Goal: Find specific page/section: Find specific page/section

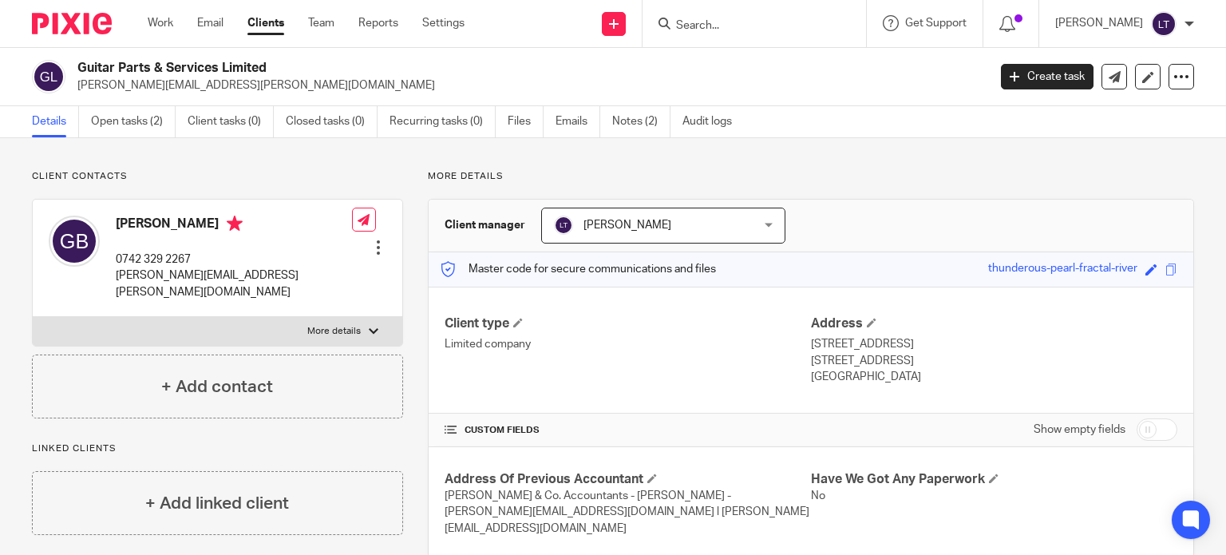
scroll to position [319, 0]
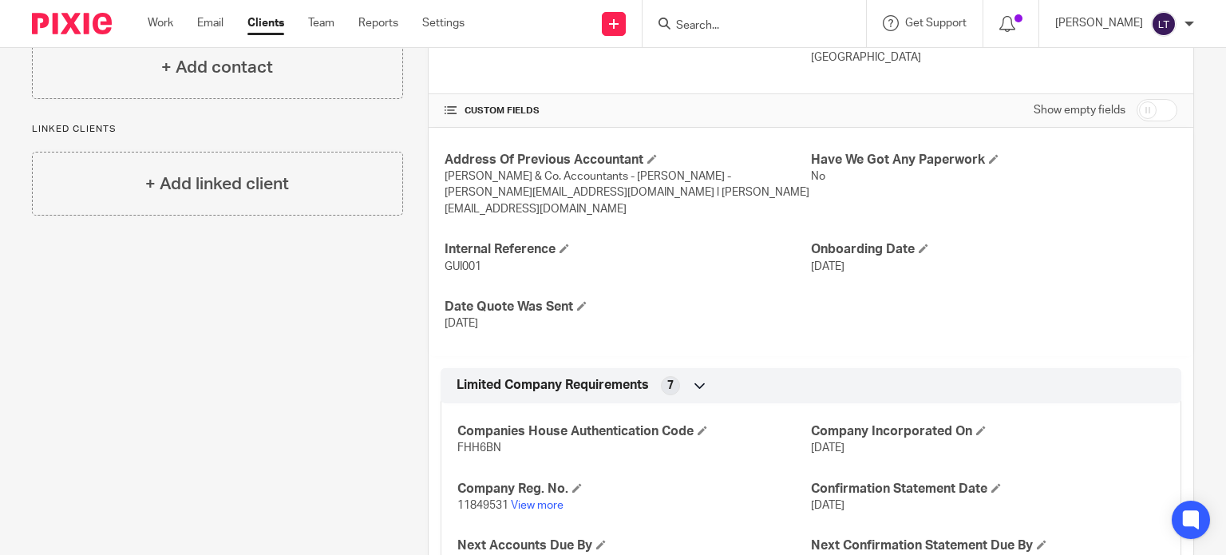
click at [810, 22] on input "Search" at bounding box center [747, 26] width 144 height 14
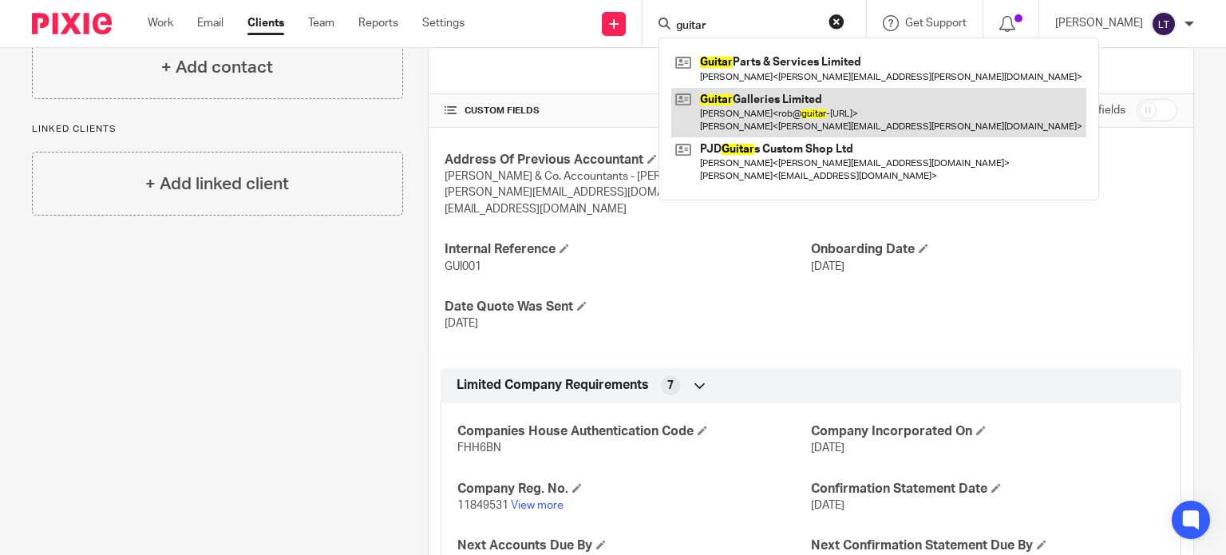
type input "guitar"
click at [799, 117] on link at bounding box center [879, 113] width 415 height 50
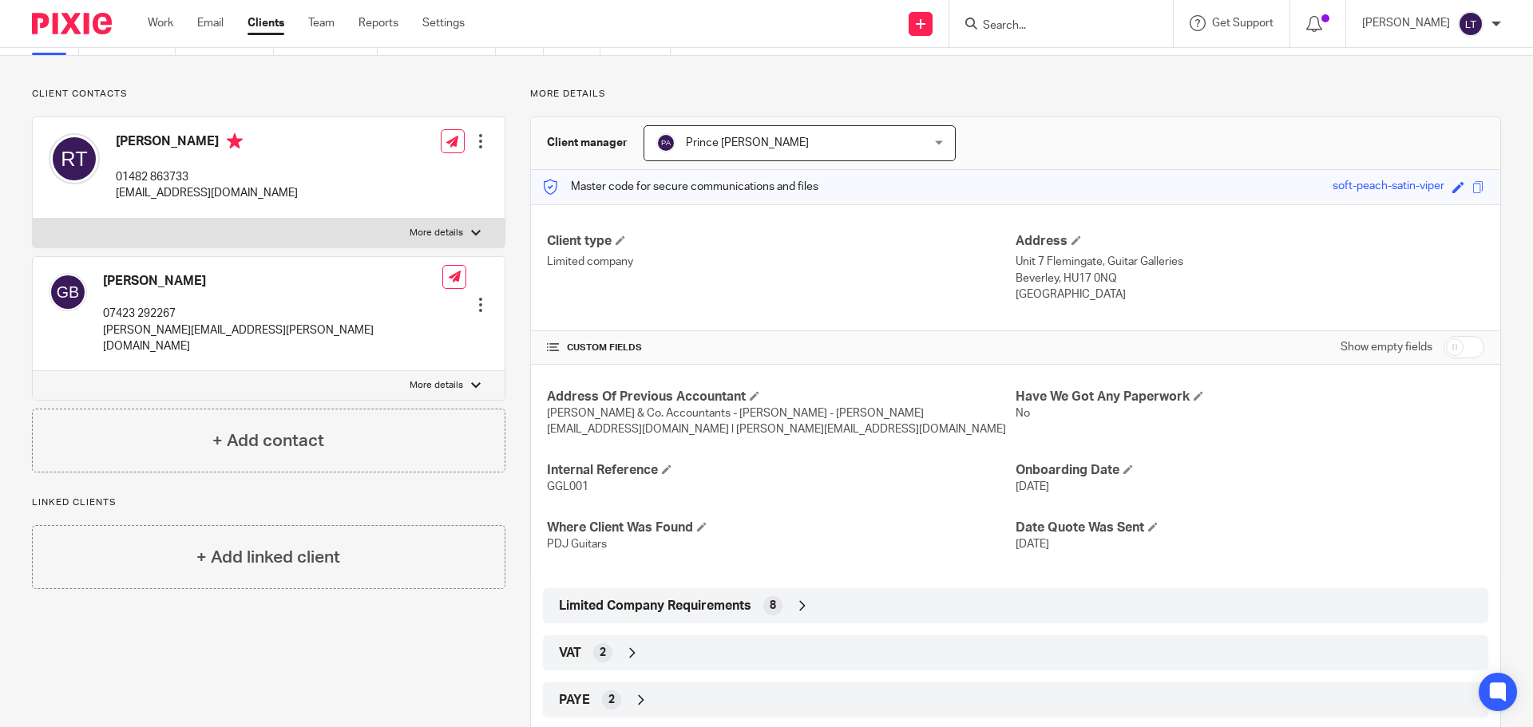
scroll to position [479, 0]
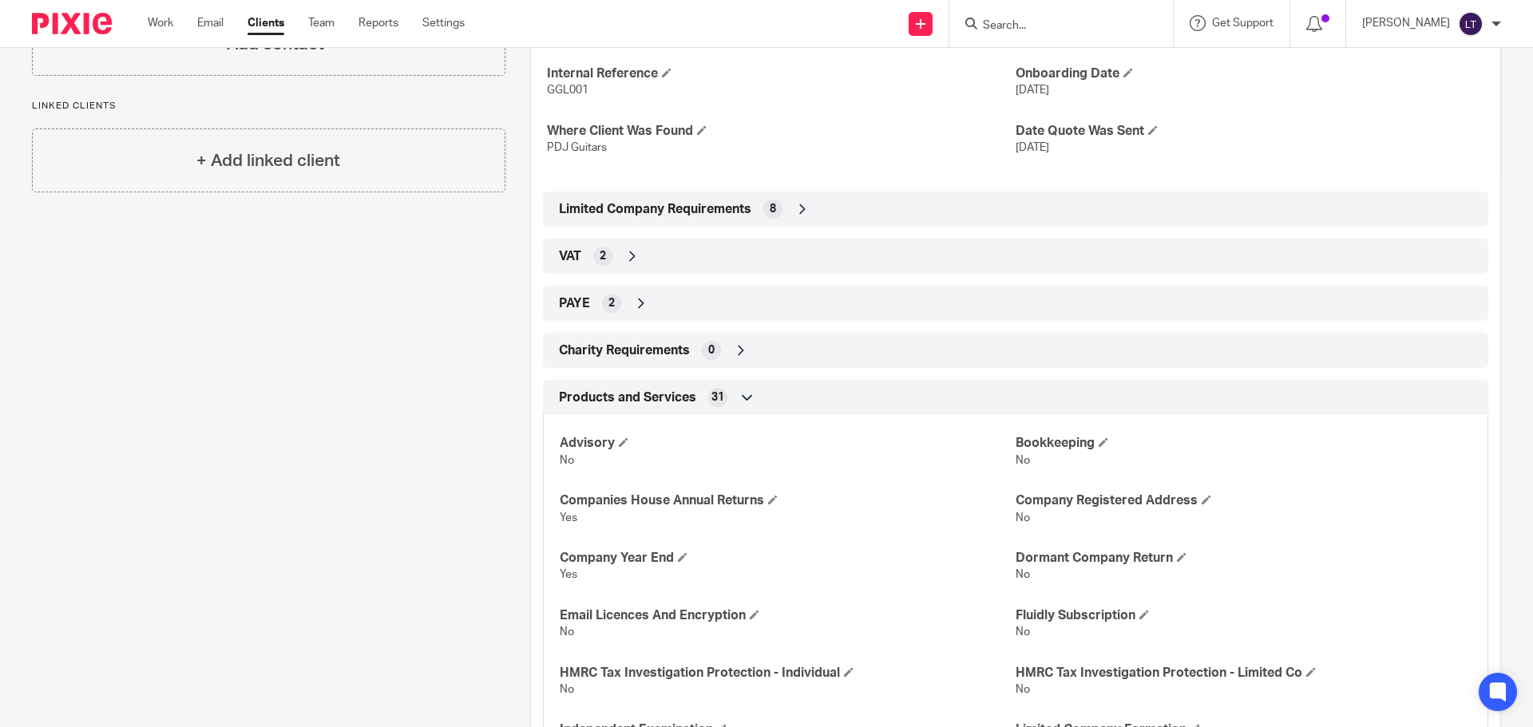
click at [606, 230] on icon at bounding box center [641, 303] width 16 height 16
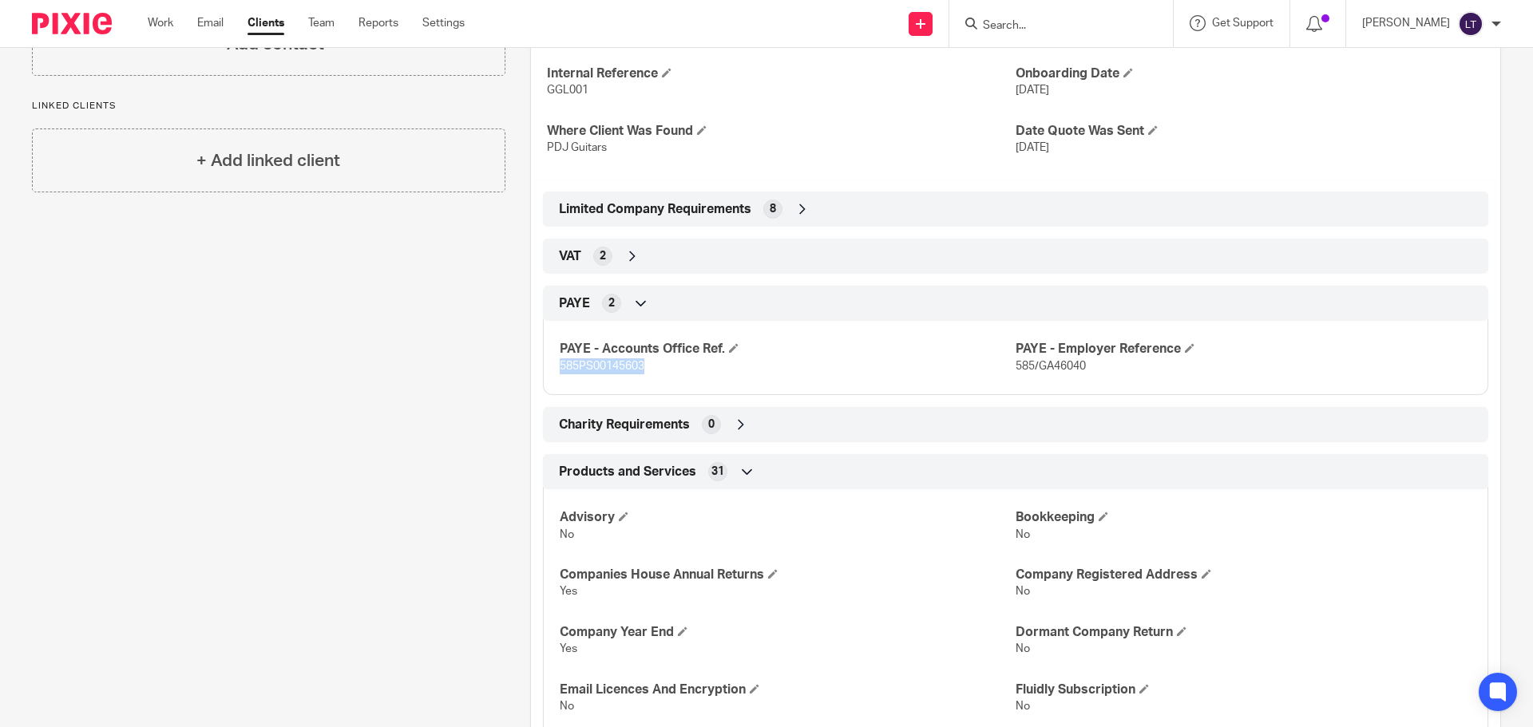
drag, startPoint x: 645, startPoint y: 364, endPoint x: 555, endPoint y: 367, distance: 90.3
click at [560, 230] on p "585PS00145603" at bounding box center [788, 367] width 456 height 16
copy span "585PS00145603"
drag, startPoint x: 1093, startPoint y: 366, endPoint x: 1009, endPoint y: 368, distance: 83.9
click at [606, 230] on p "585/GA46040" at bounding box center [1244, 367] width 456 height 16
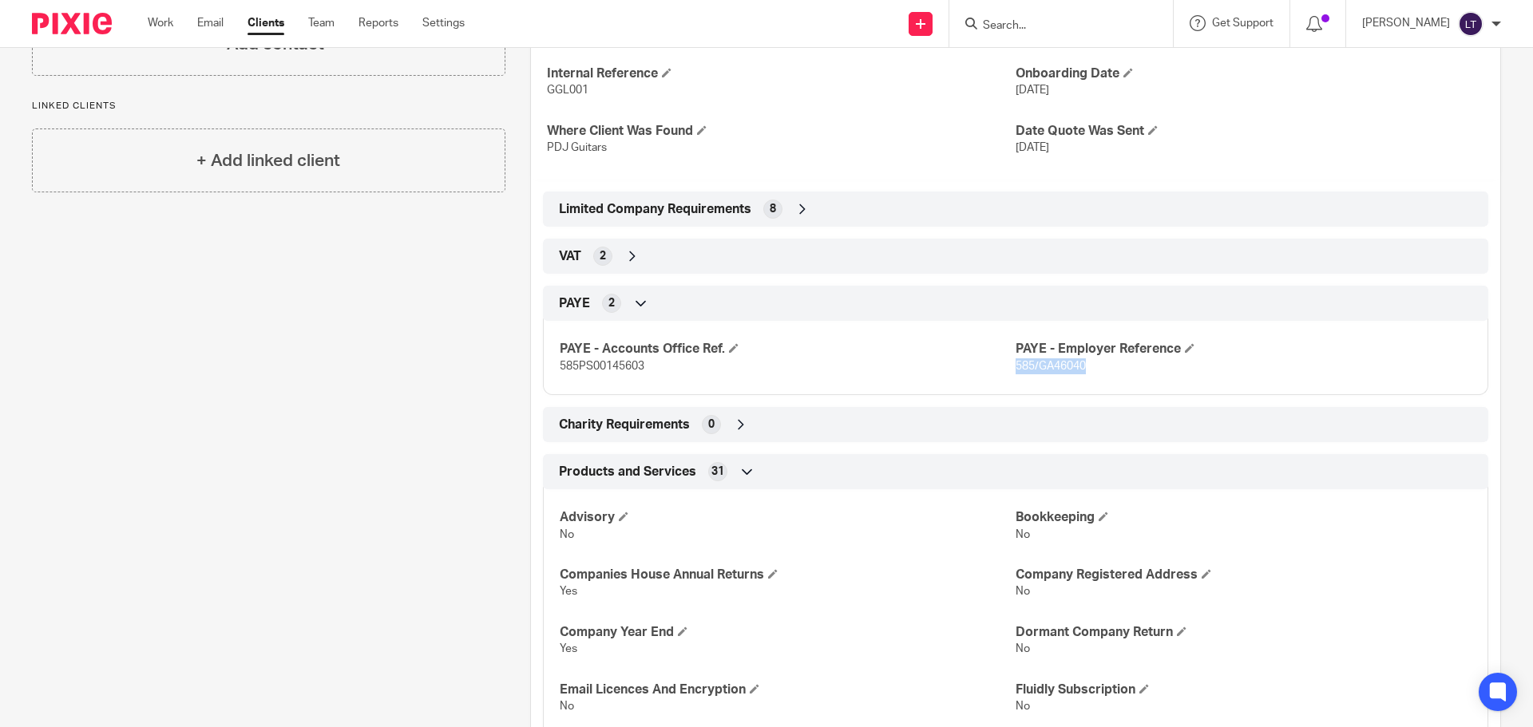
copy span "585/GA46040"
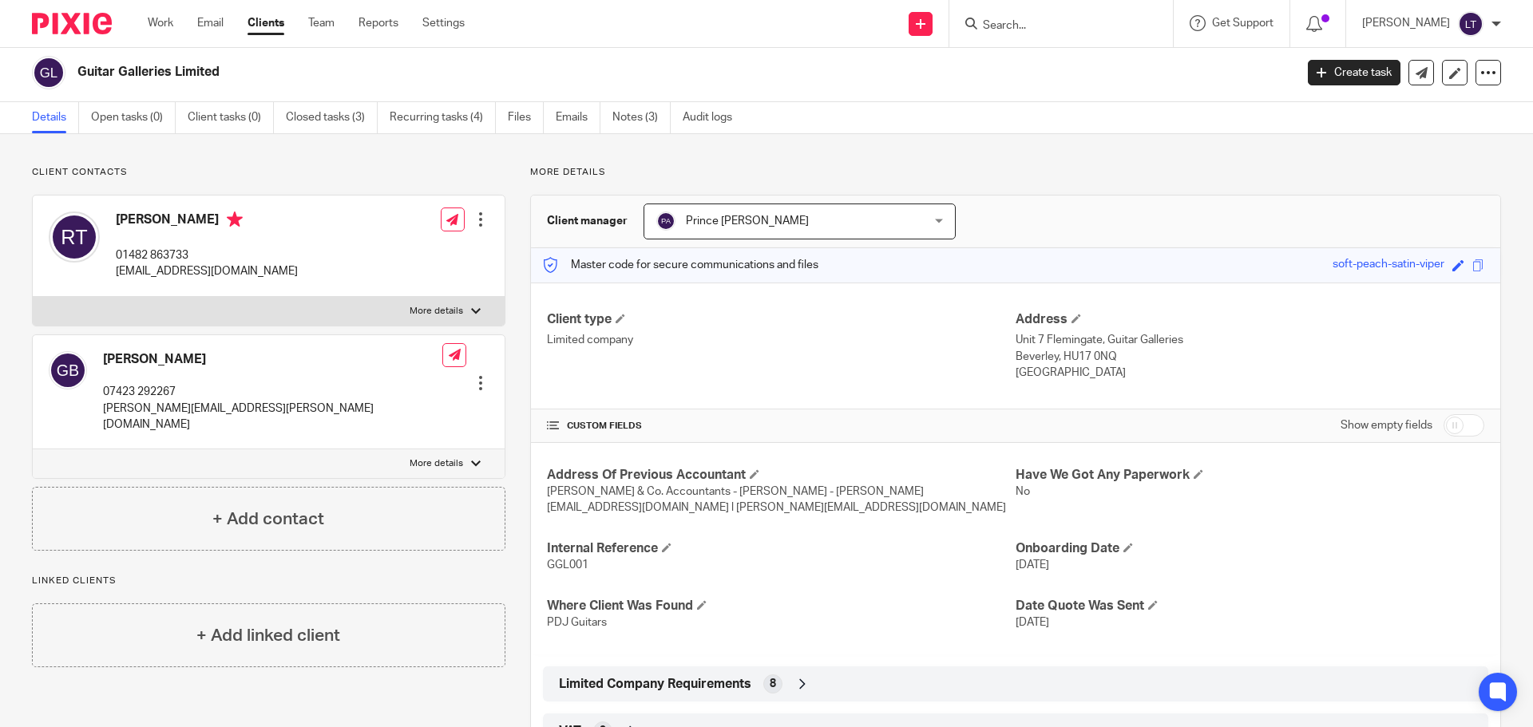
scroll to position [0, 0]
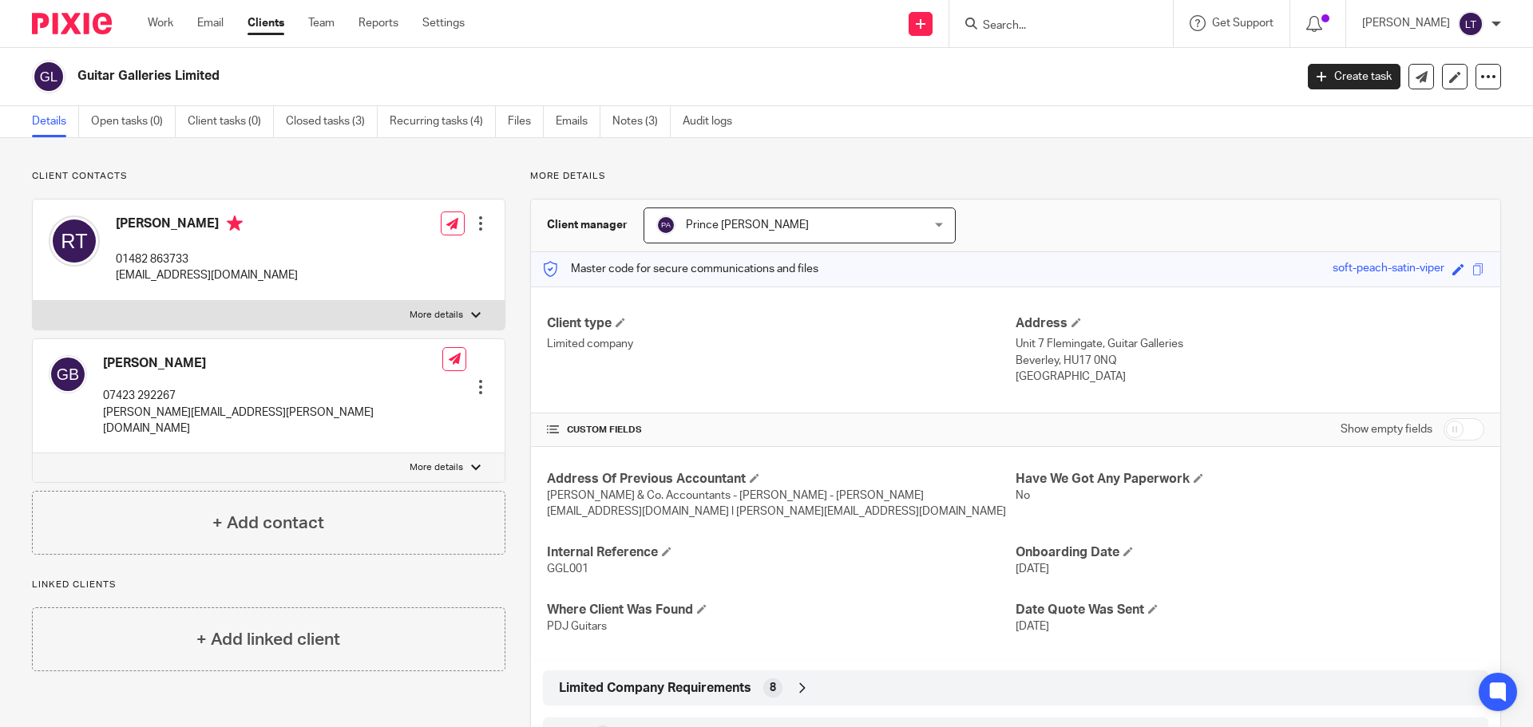
click at [606, 230] on input "checkbox" at bounding box center [1464, 429] width 41 height 22
checkbox input "true"
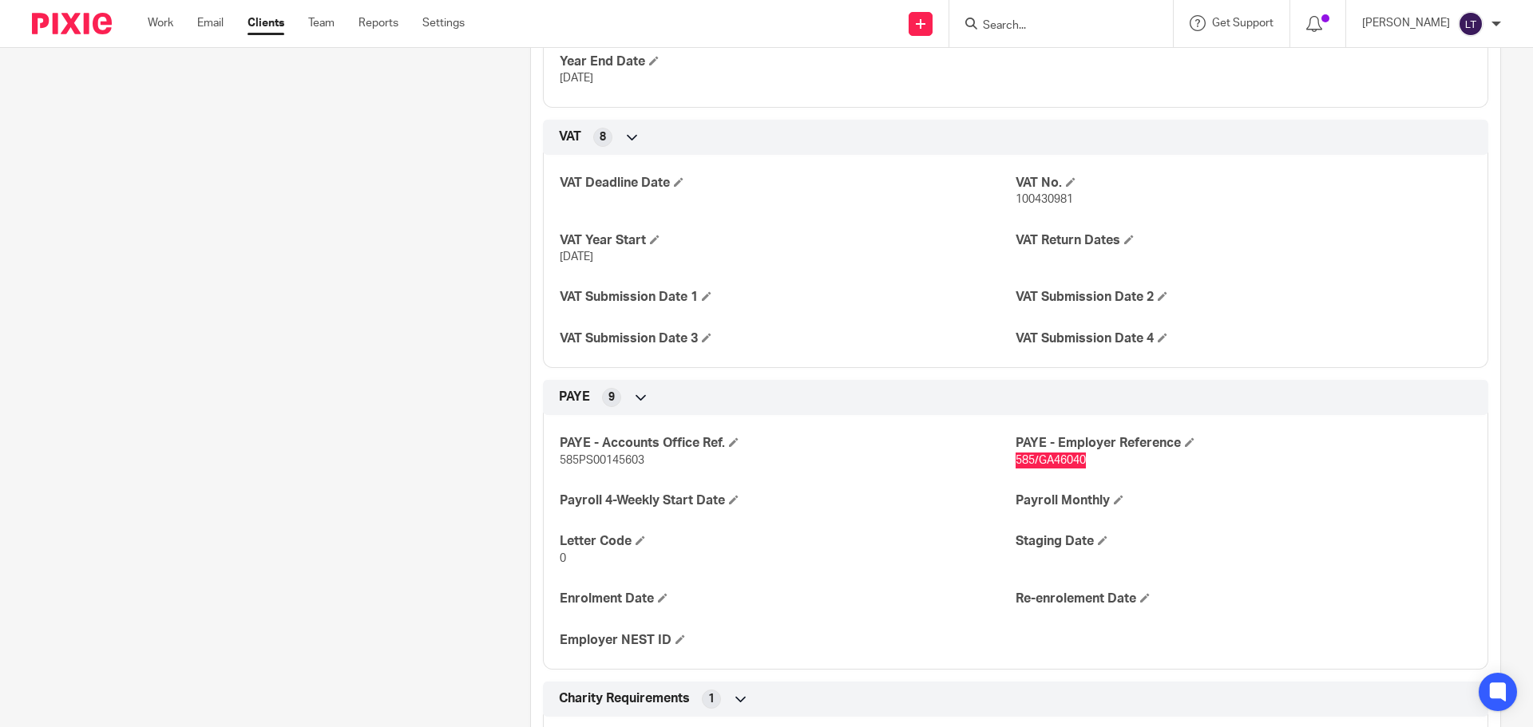
scroll to position [1118, 0]
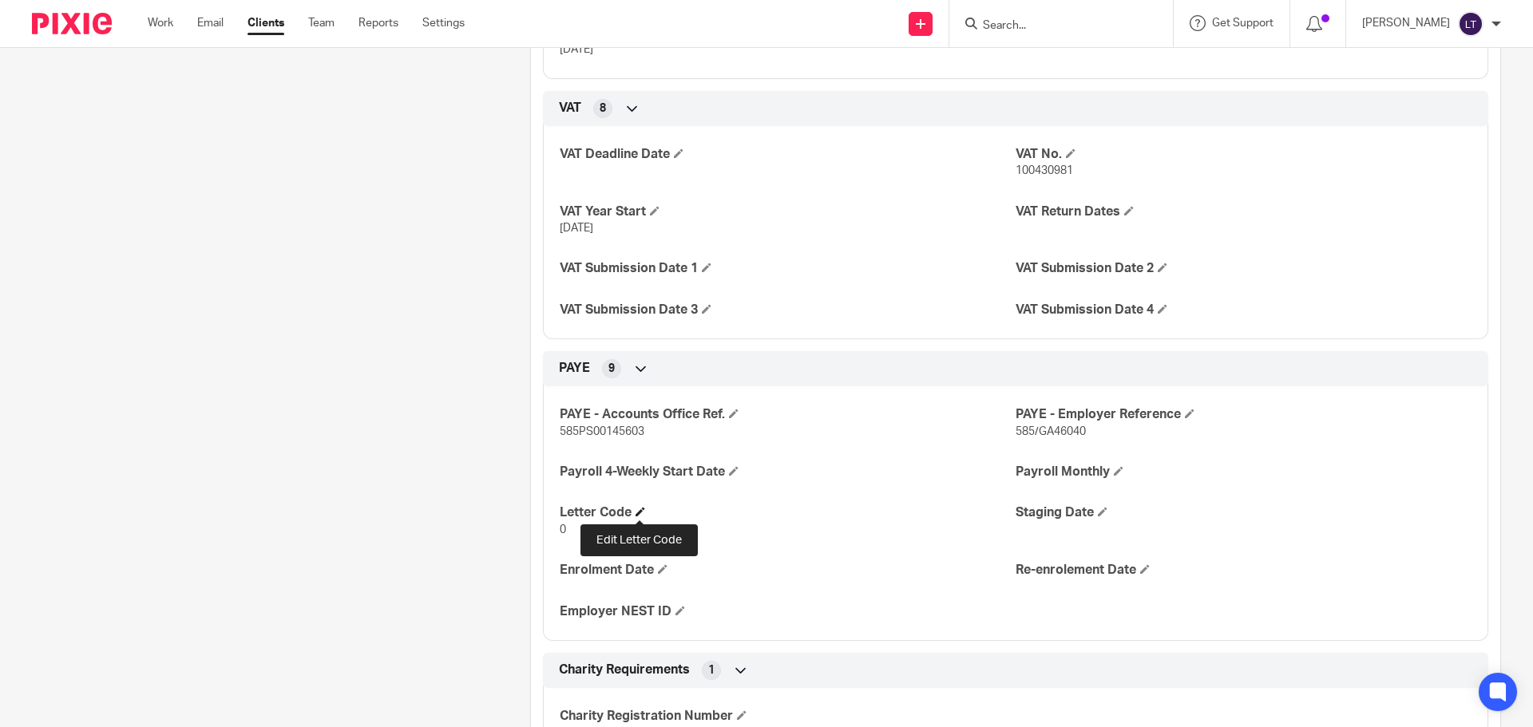
click at [606, 230] on span at bounding box center [641, 512] width 10 height 10
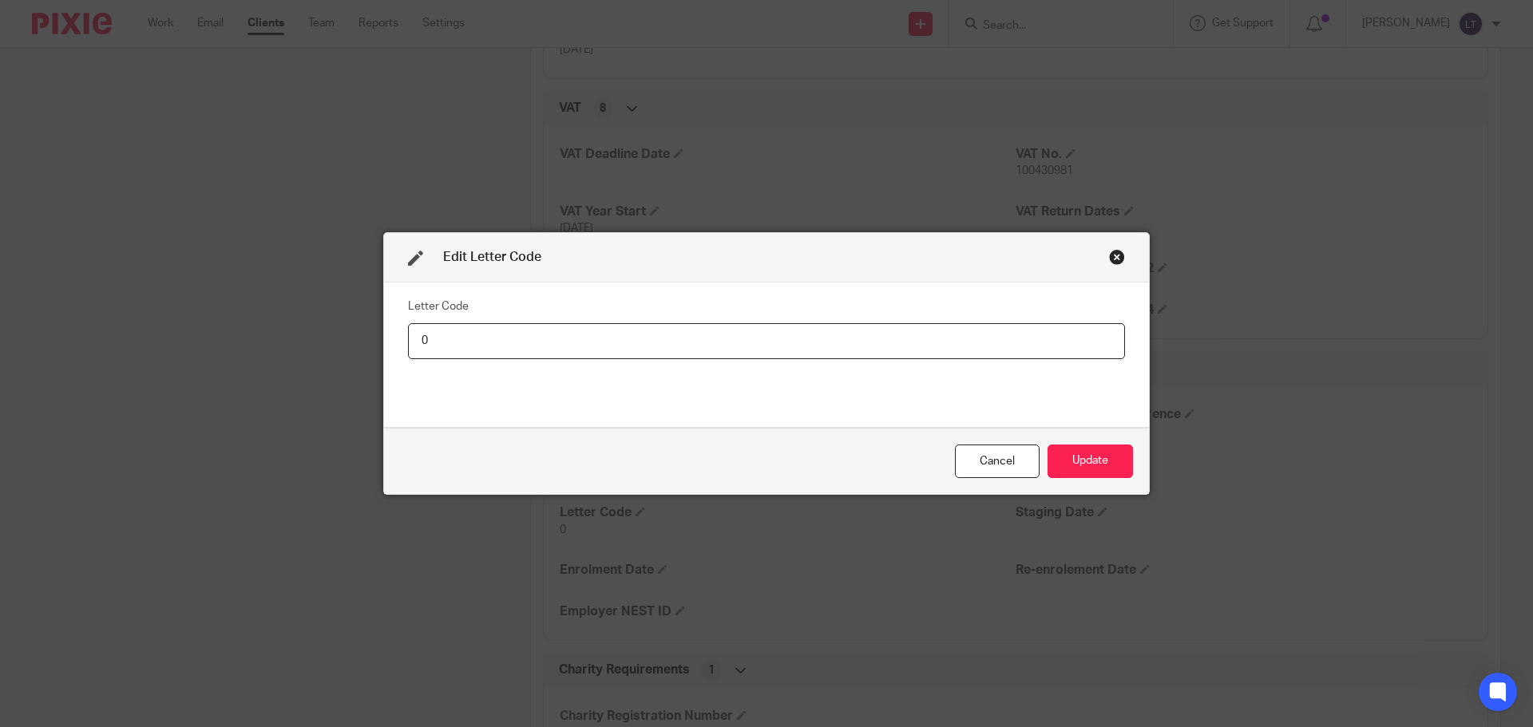
drag, startPoint x: 480, startPoint y: 338, endPoint x: 400, endPoint y: 348, distance: 80.5
click at [400, 230] on div "Letter Code 0" at bounding box center [766, 355] width 765 height 145
type input "1135013519"
click at [606, 230] on button "Update" at bounding box center [1090, 462] width 85 height 34
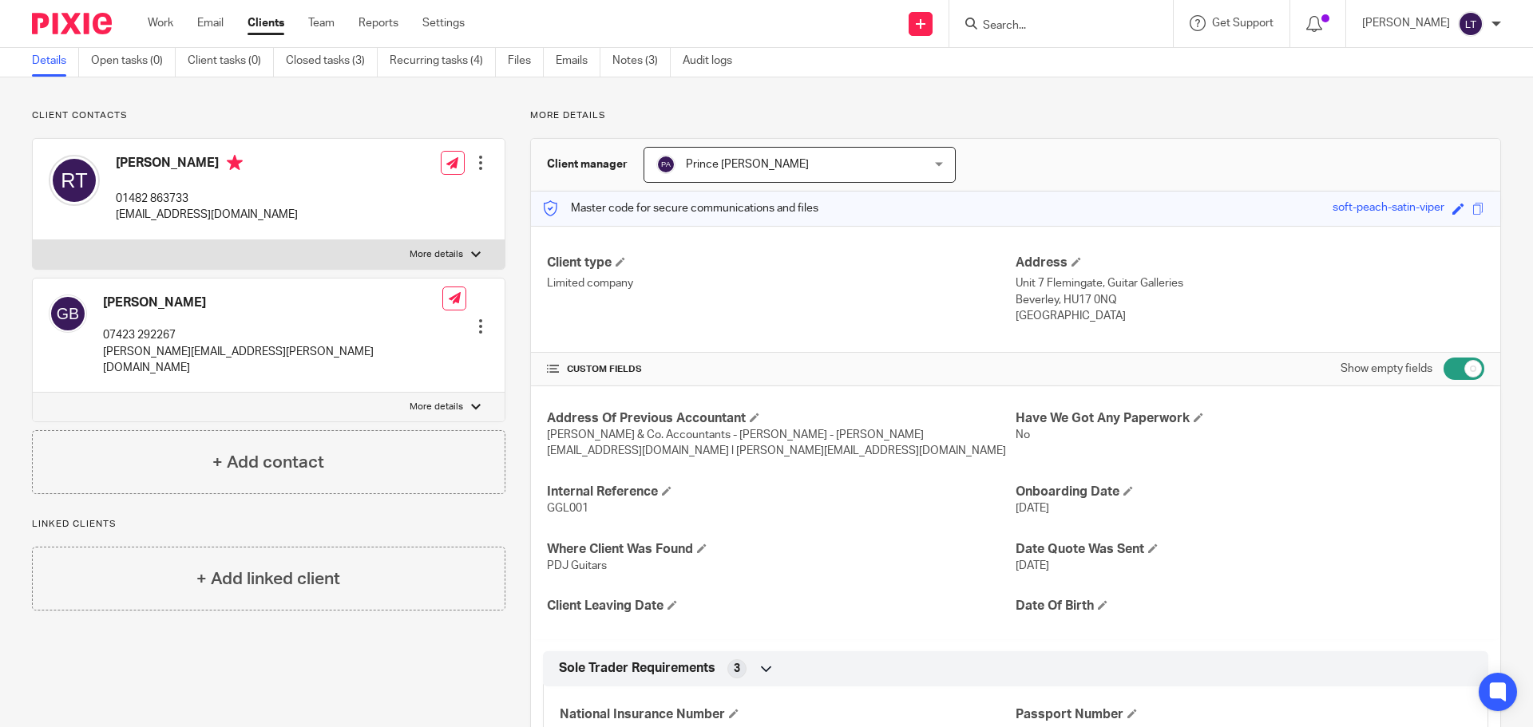
scroll to position [0, 0]
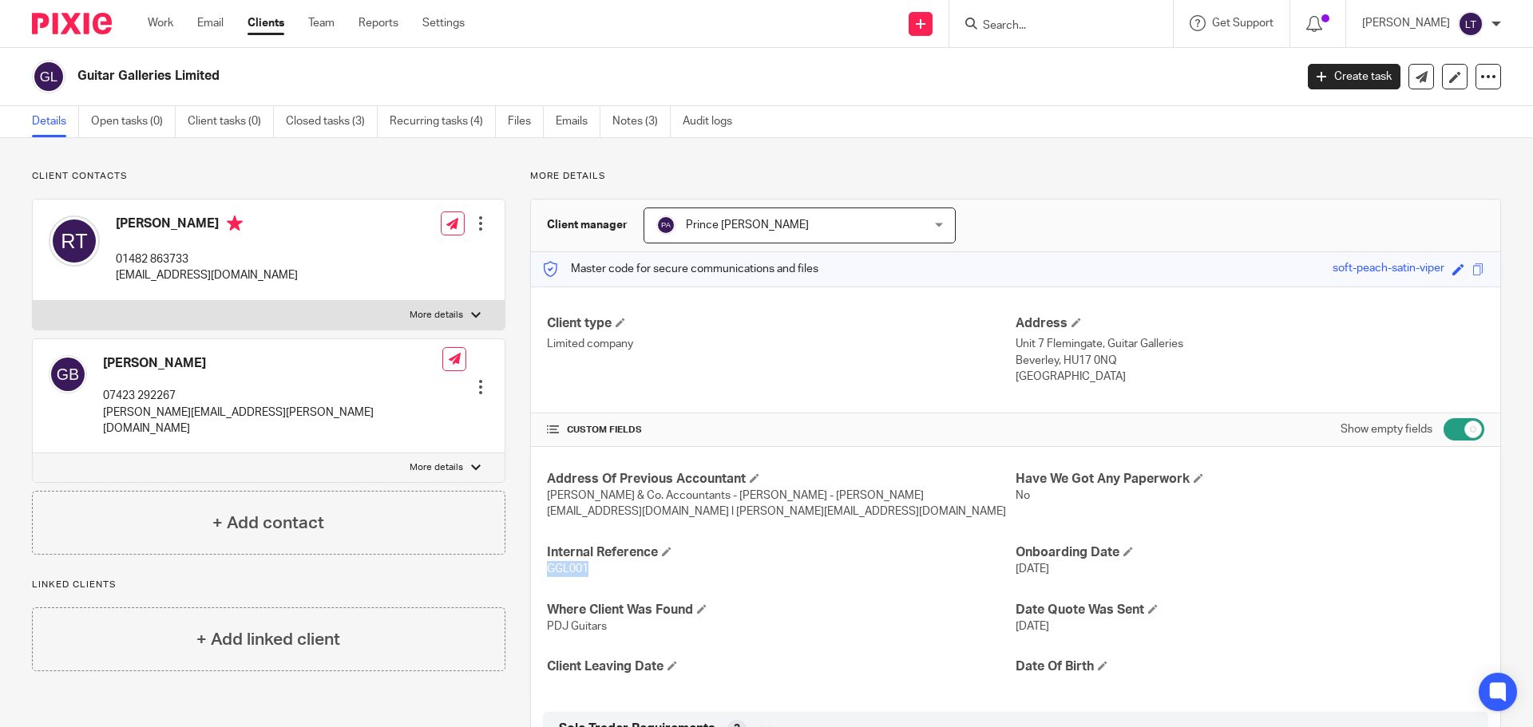
drag, startPoint x: 587, startPoint y: 570, endPoint x: 545, endPoint y: 569, distance: 42.3
click at [547, 230] on p "GGL001" at bounding box center [781, 569] width 469 height 16
copy span "GGL001"
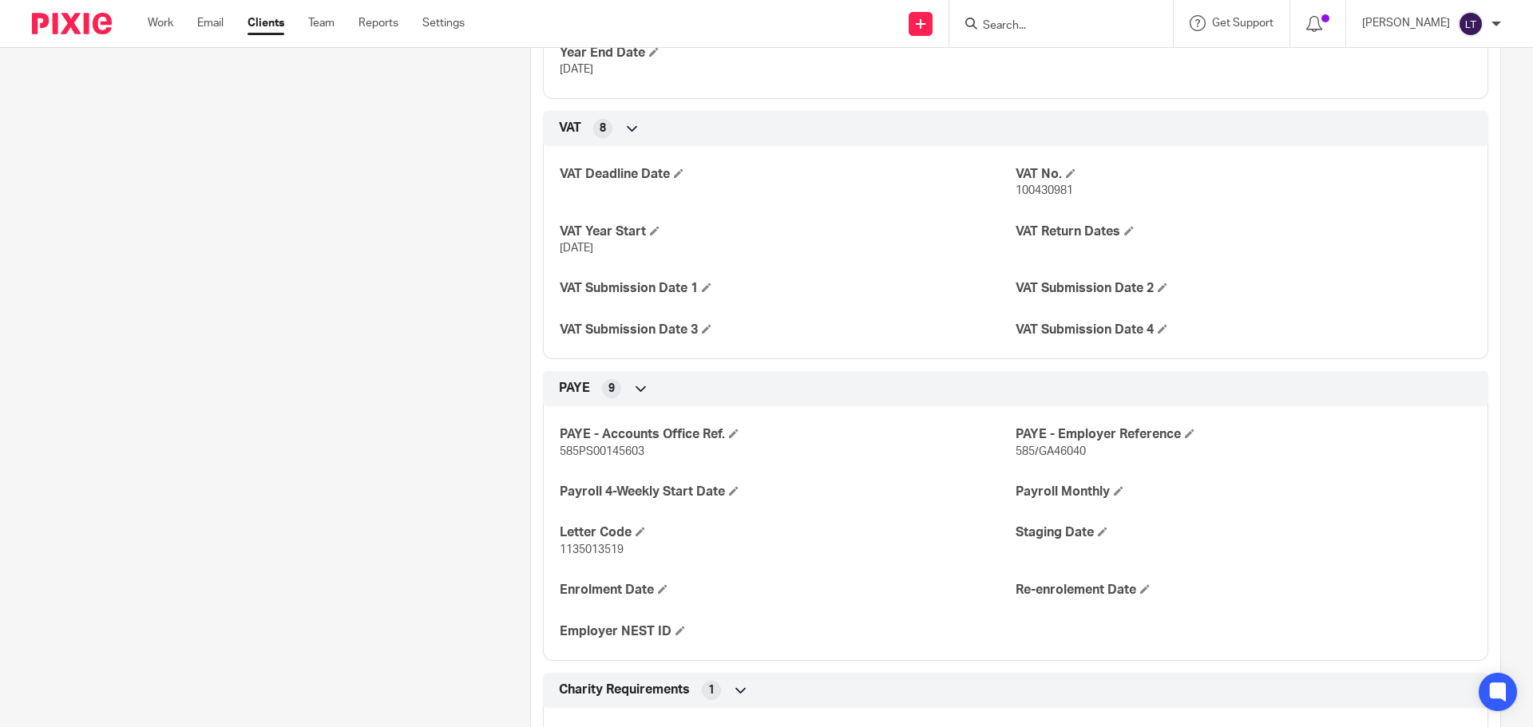
scroll to position [1118, 0]
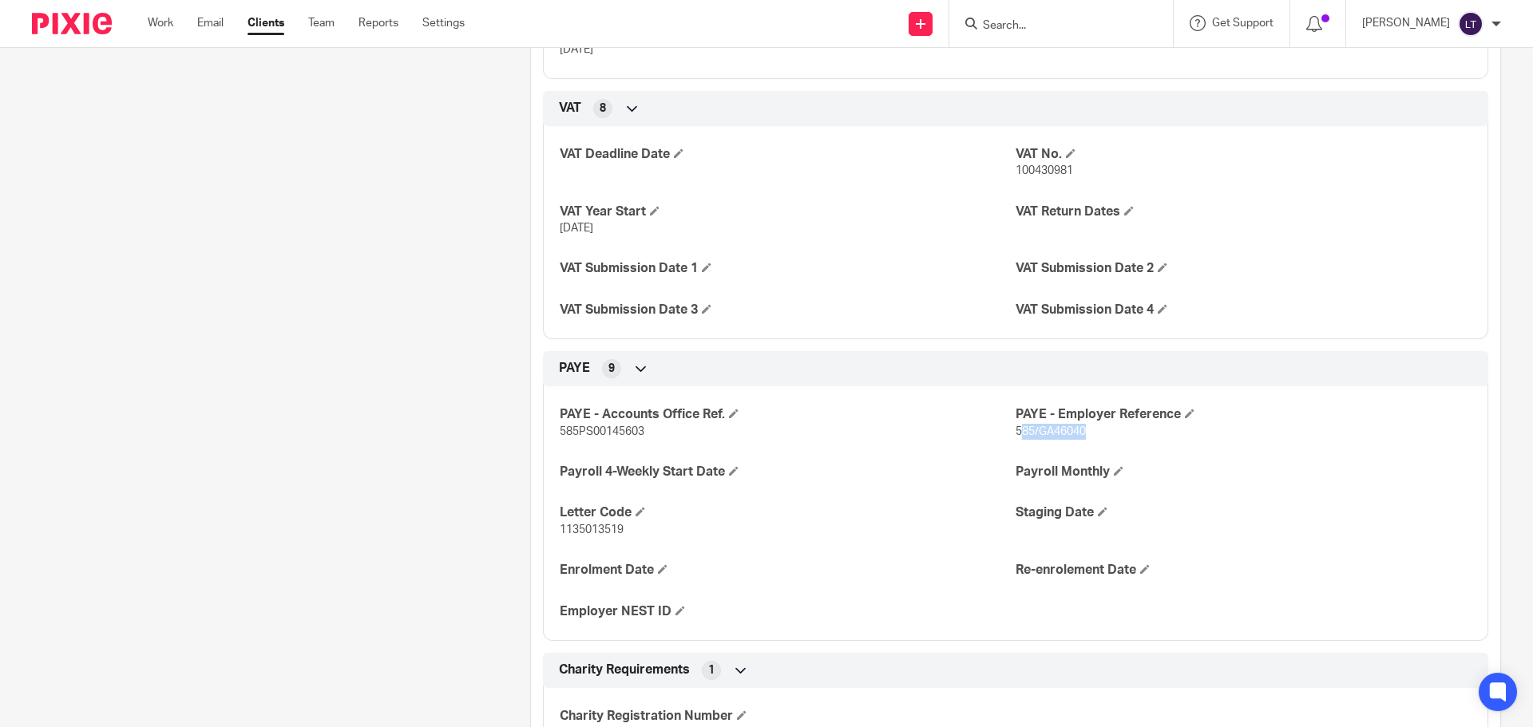
drag, startPoint x: 1076, startPoint y: 429, endPoint x: 1012, endPoint y: 434, distance: 64.9
click at [606, 230] on span "585/GA46040" at bounding box center [1051, 431] width 70 height 11
drag, startPoint x: 1009, startPoint y: 434, endPoint x: 1070, endPoint y: 430, distance: 60.8
click at [606, 230] on p "585/GA46040" at bounding box center [1244, 432] width 456 height 16
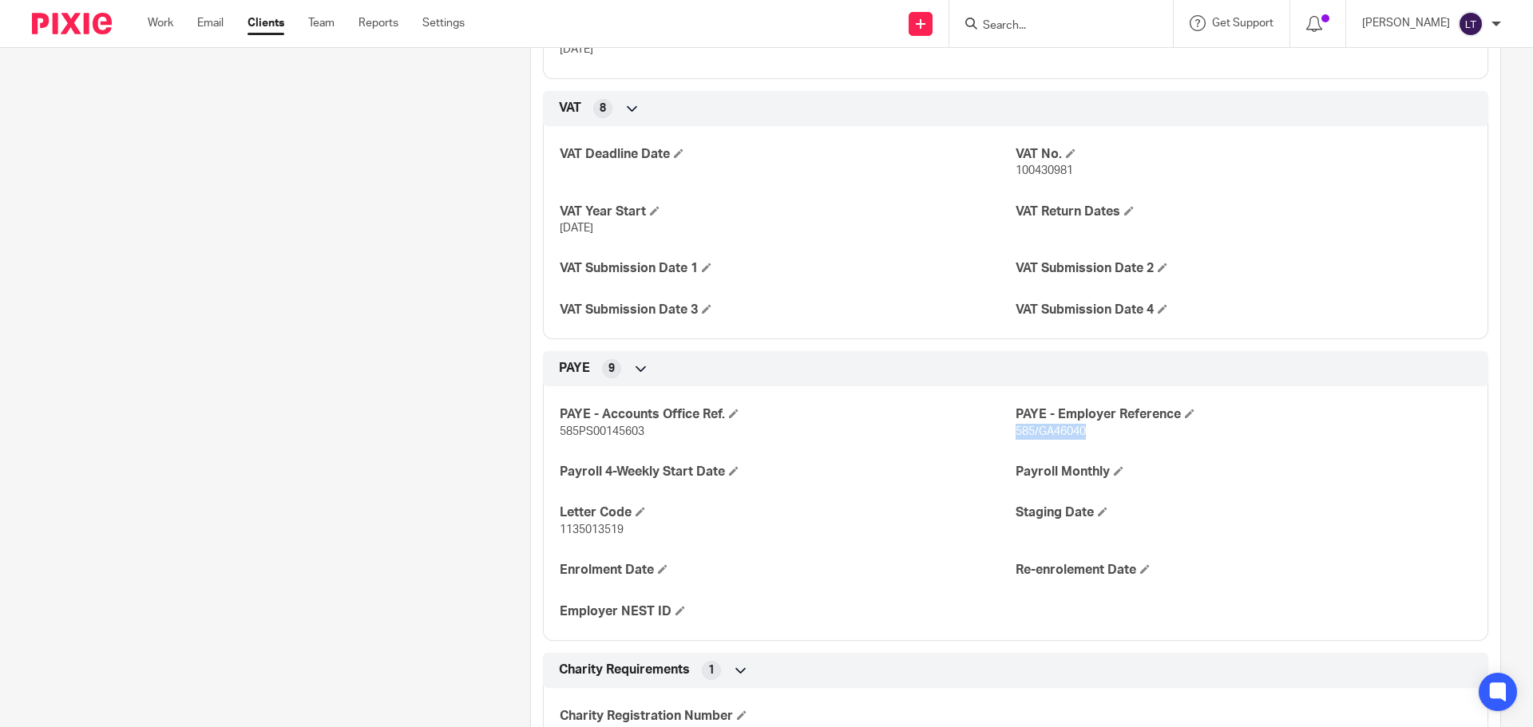
copy span "585/GA46040"
drag, startPoint x: 620, startPoint y: 529, endPoint x: 559, endPoint y: 529, distance: 60.7
click at [560, 230] on span "1135013519" at bounding box center [592, 530] width 64 height 11
copy span "1135013519"
drag, startPoint x: 1082, startPoint y: 429, endPoint x: 1012, endPoint y: 430, distance: 70.3
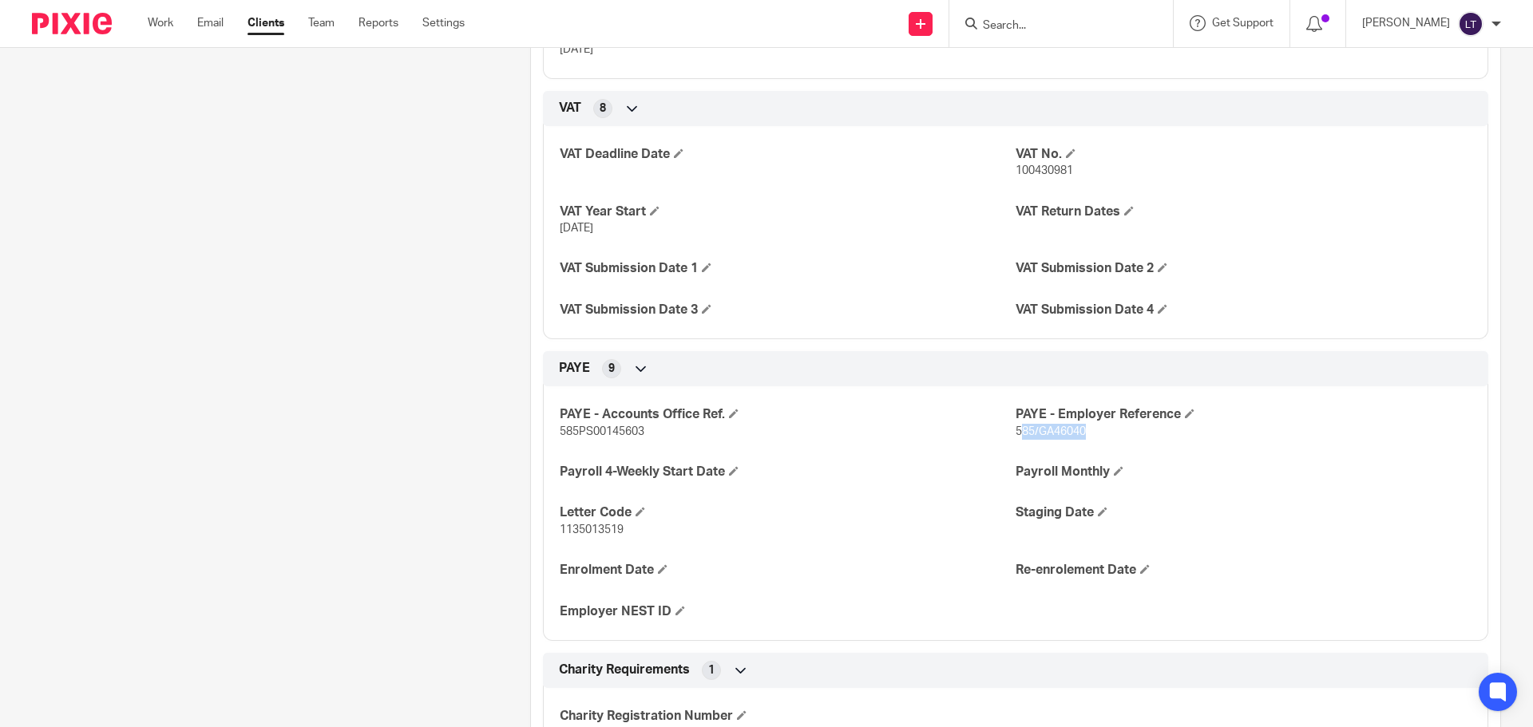
click at [606, 230] on p "585/GA46040" at bounding box center [1244, 432] width 456 height 16
drag, startPoint x: 1009, startPoint y: 431, endPoint x: 1082, endPoint y: 426, distance: 72.8
click at [606, 230] on p "585/GA46040" at bounding box center [1244, 432] width 456 height 16
copy span "585/GA46040"
drag, startPoint x: 624, startPoint y: 529, endPoint x: 555, endPoint y: 529, distance: 69.5
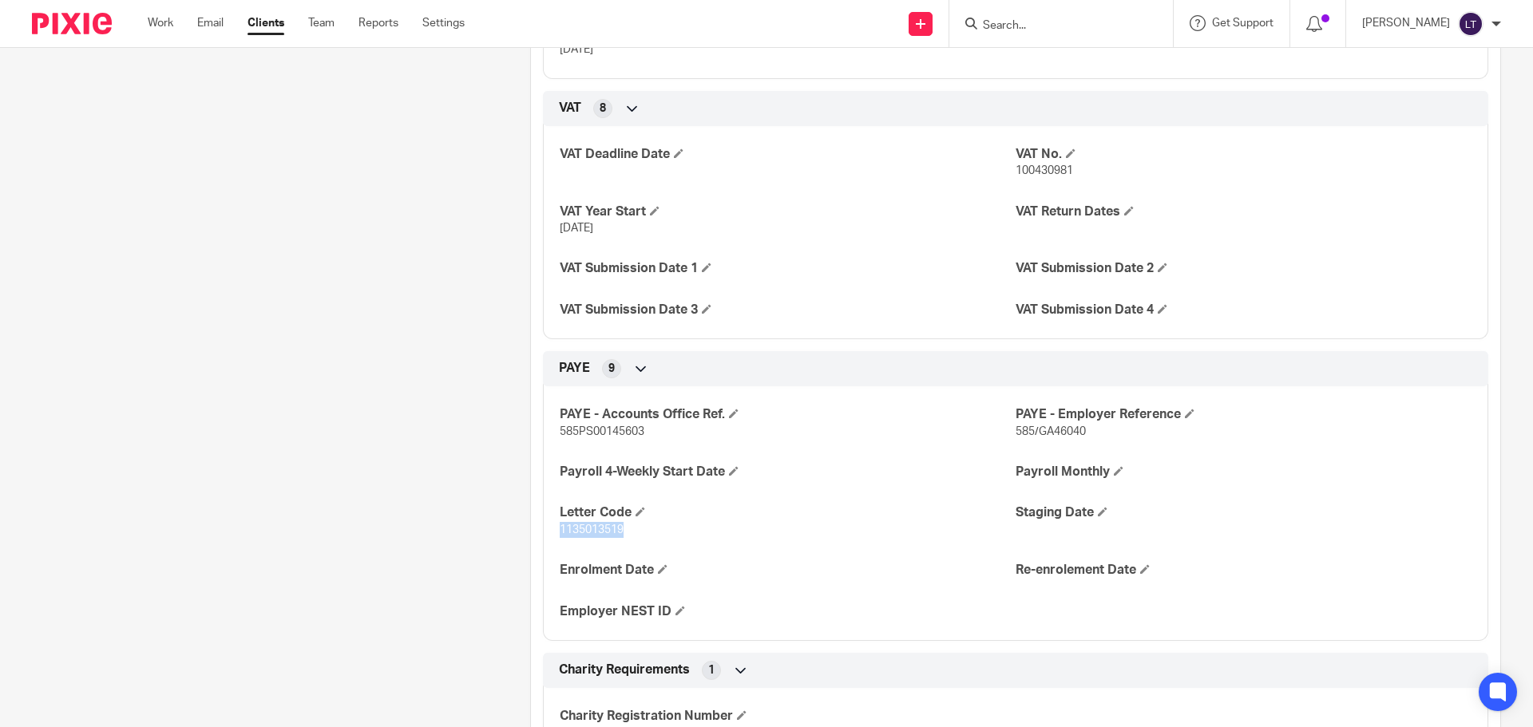
click at [560, 230] on p "1135013519" at bounding box center [788, 530] width 456 height 16
copy span "1135013519"
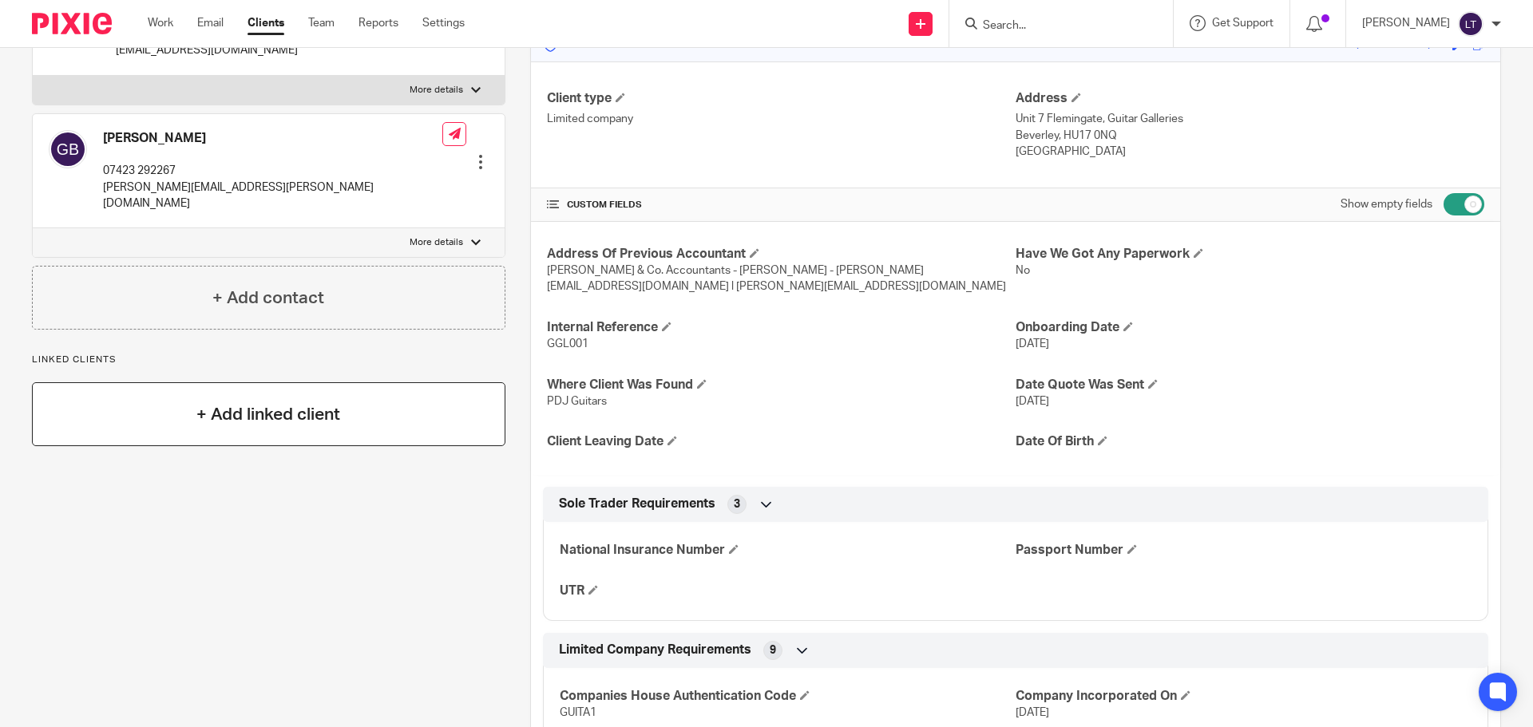
scroll to position [0, 0]
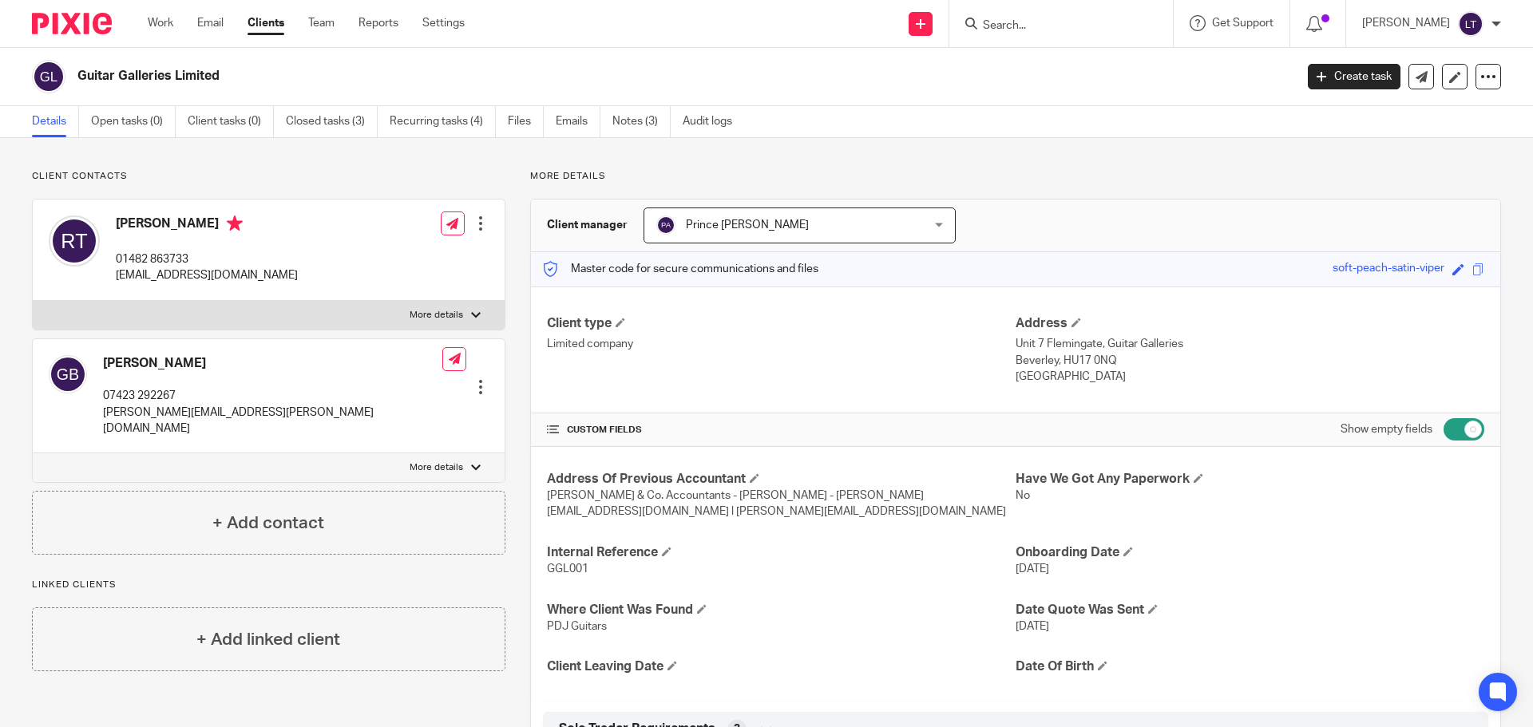
drag, startPoint x: 278, startPoint y: 224, endPoint x: 160, endPoint y: 222, distance: 117.4
click at [160, 222] on h4 "[PERSON_NAME]" at bounding box center [207, 226] width 182 height 20
copy h4 "[PERSON_NAME]-Woolons"
drag, startPoint x: 257, startPoint y: 275, endPoint x: 116, endPoint y: 273, distance: 141.3
click at [116, 230] on p "[EMAIL_ADDRESS][DOMAIN_NAME]" at bounding box center [207, 275] width 182 height 16
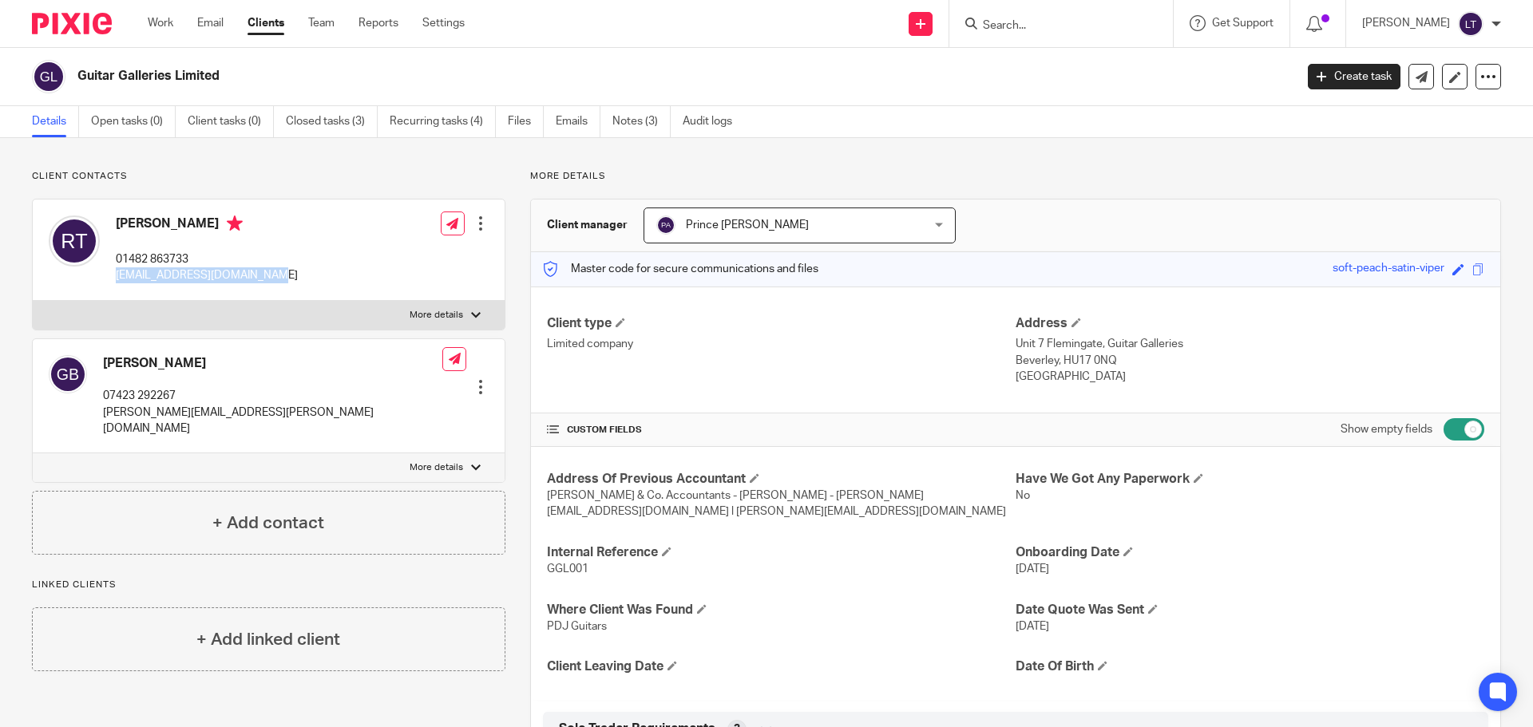
copy p "[EMAIL_ADDRESS][DOMAIN_NAME]"
